Goal: Task Accomplishment & Management: Manage account settings

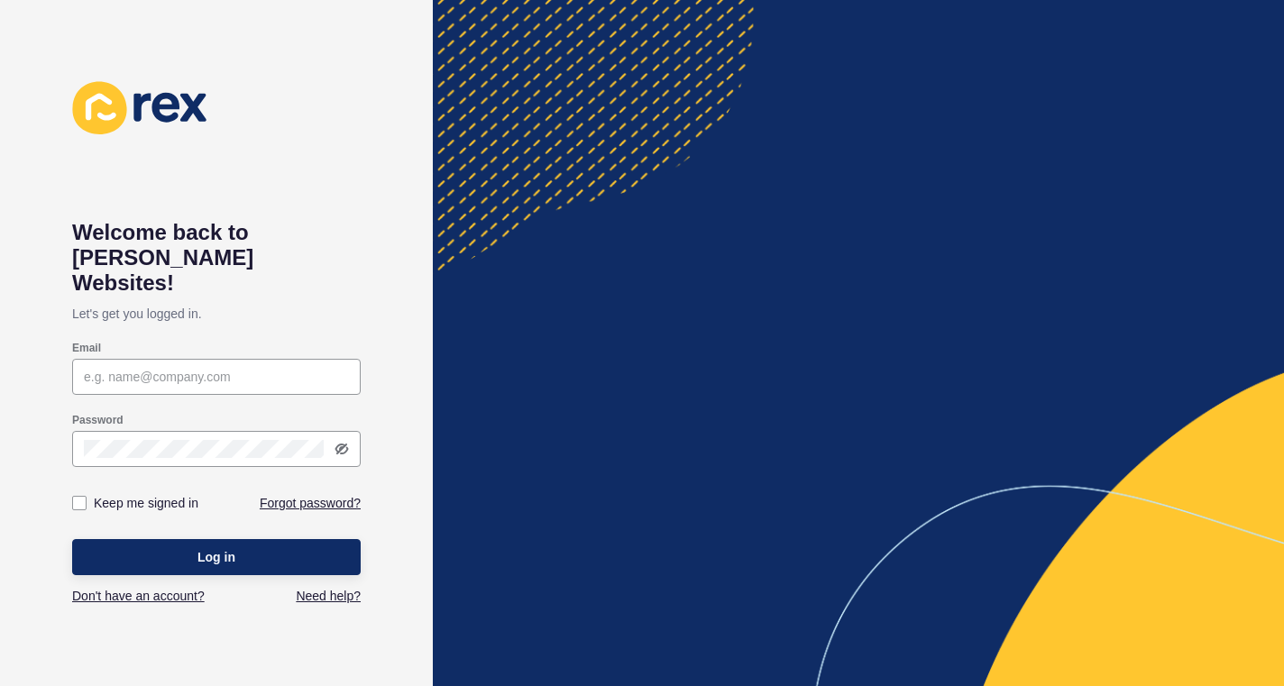
click at [238, 368] on input "Email" at bounding box center [216, 377] width 265 height 18
type input "[PERSON_NAME][EMAIL_ADDRESS][DOMAIN_NAME]"
click at [344, 442] on icon at bounding box center [342, 449] width 14 height 14
click at [80, 496] on label at bounding box center [79, 503] width 14 height 14
click at [80, 498] on input "Keep me signed in" at bounding box center [82, 504] width 12 height 12
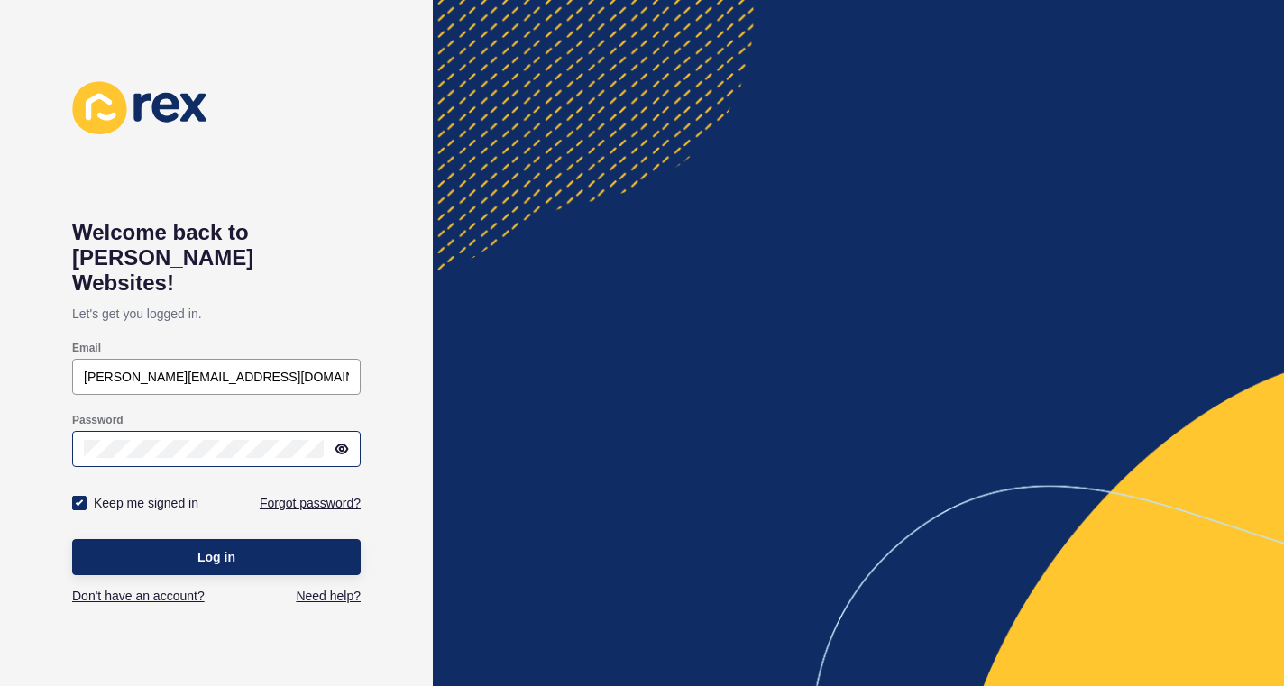
checkbox input "true"
click at [205, 548] on span "Log in" at bounding box center [217, 557] width 38 height 18
